Goal: Information Seeking & Learning: Learn about a topic

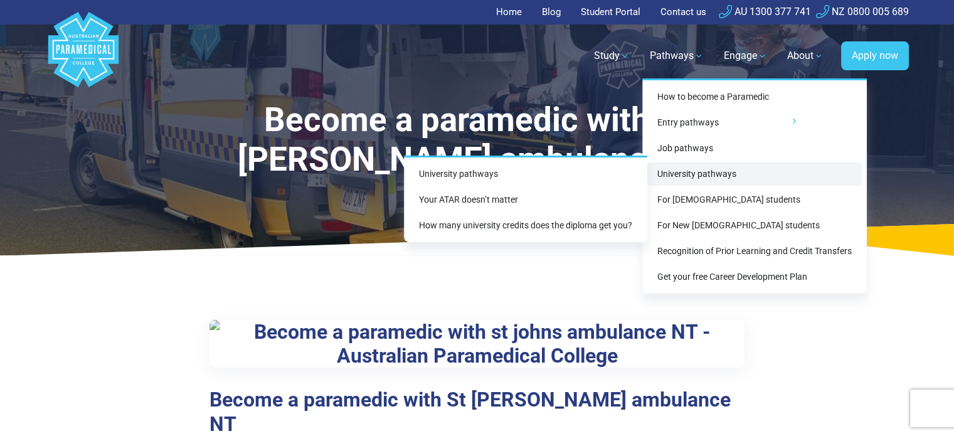
click at [691, 173] on link "University pathways" at bounding box center [755, 174] width 215 height 23
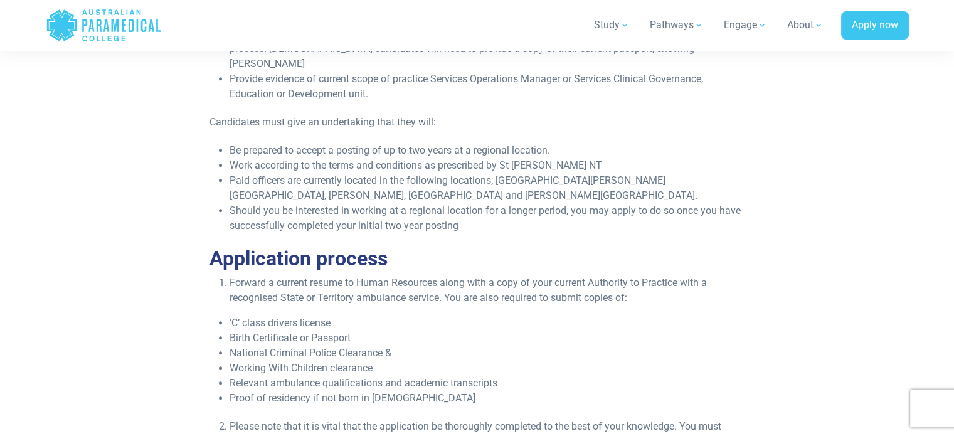
scroll to position [1631, 0]
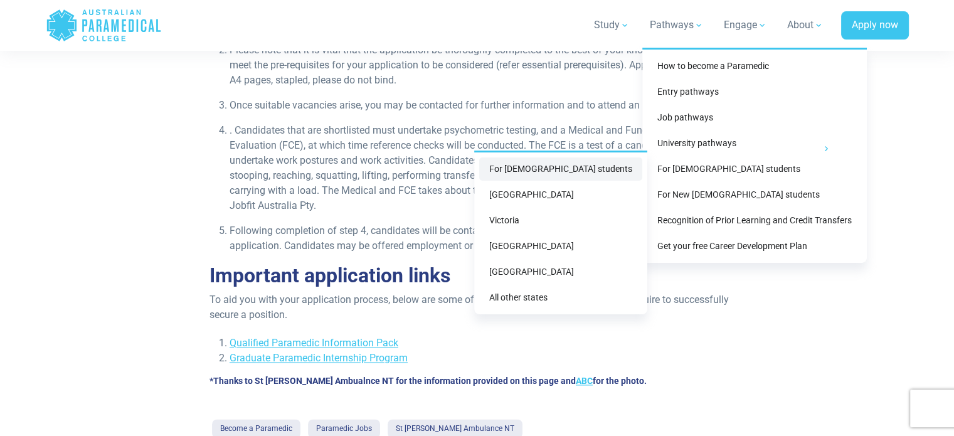
click at [570, 170] on link "For [DEMOGRAPHIC_DATA] students" at bounding box center [560, 168] width 163 height 23
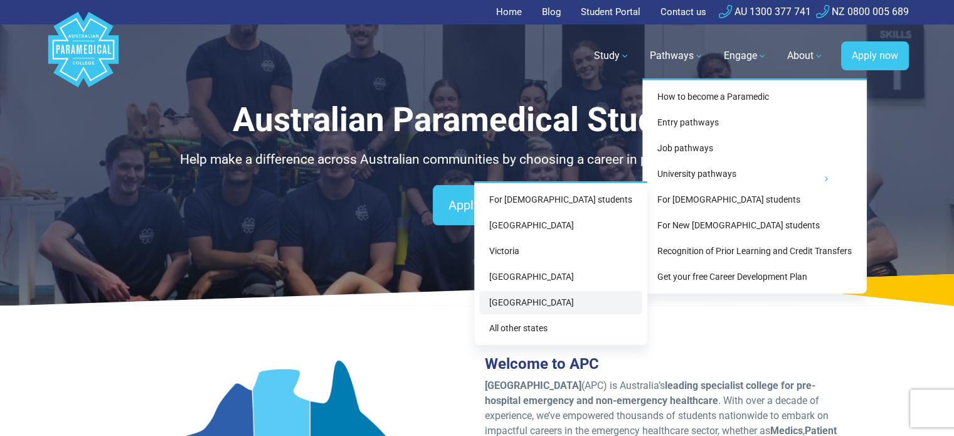
click at [538, 306] on link "[GEOGRAPHIC_DATA]" at bounding box center [560, 302] width 163 height 23
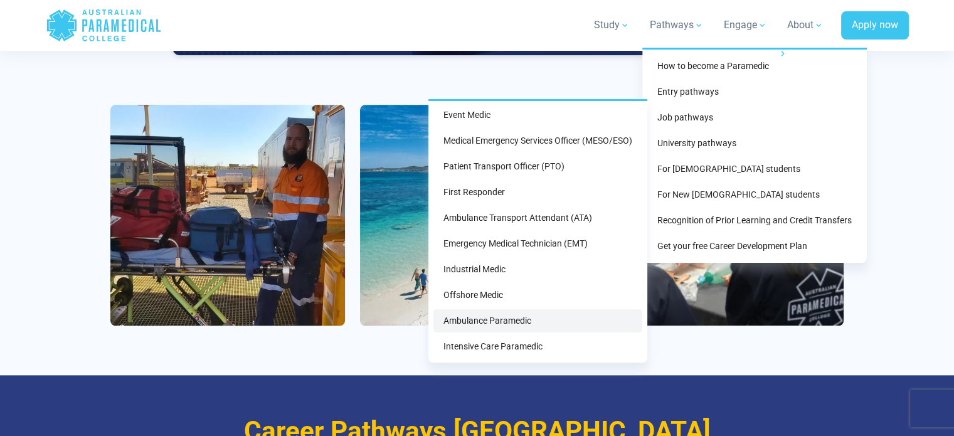
scroll to position [1255, 0]
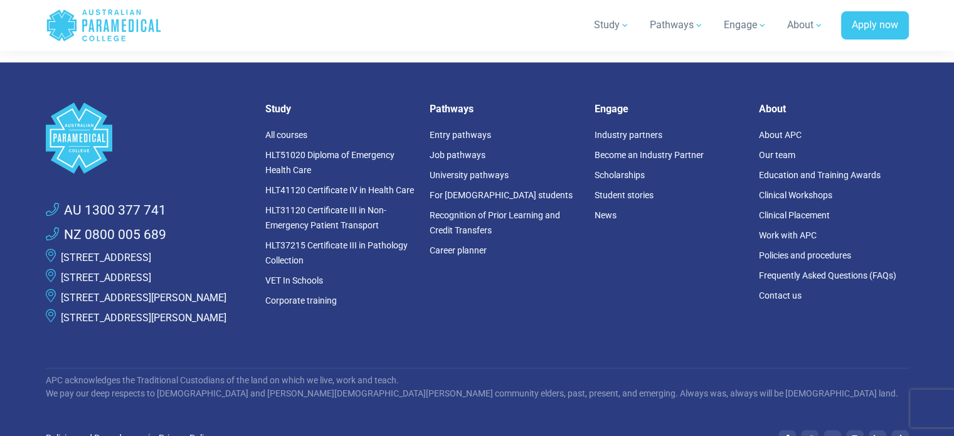
scroll to position [2572, 0]
